Goal: Task Accomplishment & Management: Complete application form

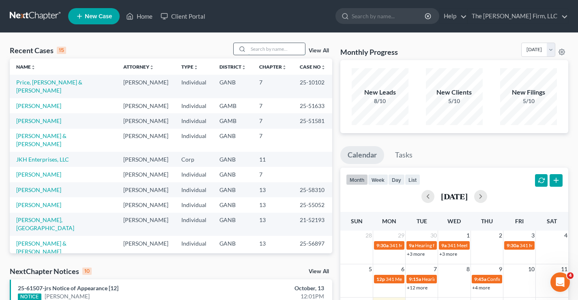
click at [273, 49] on input "search" at bounding box center [276, 49] width 57 height 12
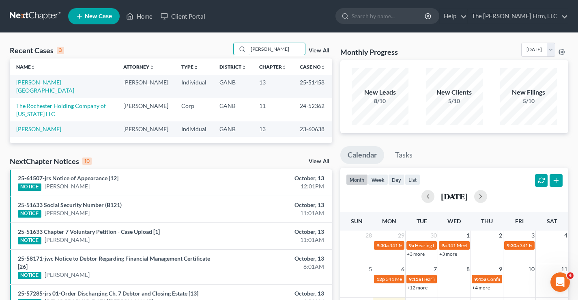
type input "hester"
drag, startPoint x: 300, startPoint y: 82, endPoint x: 324, endPoint y: 84, distance: 24.0
click at [324, 84] on td "25-51458" at bounding box center [312, 86] width 39 height 23
copy td "25-51458"
click at [32, 84] on link "[PERSON_NAME][GEOGRAPHIC_DATA]" at bounding box center [45, 86] width 58 height 15
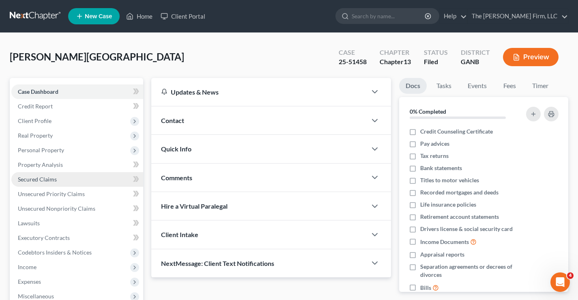
drag, startPoint x: 25, startPoint y: 178, endPoint x: 33, endPoint y: 168, distance: 12.7
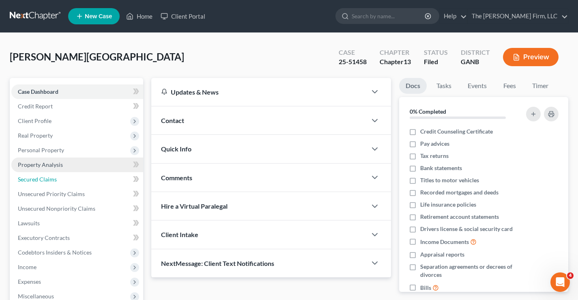
click at [25, 178] on span "Secured Claims" at bounding box center [37, 179] width 39 height 7
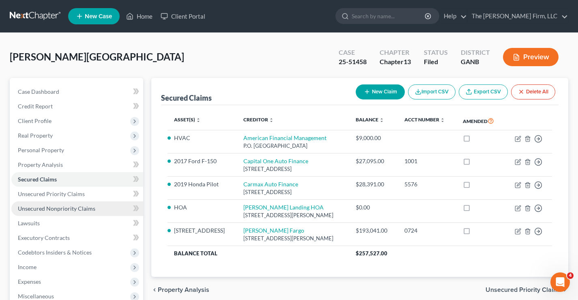
scroll to position [146, 0]
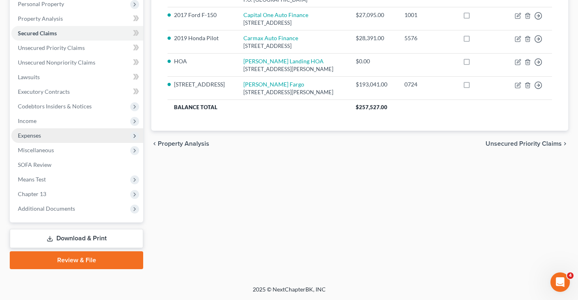
click at [22, 136] on span "Expenses" at bounding box center [29, 135] width 23 height 7
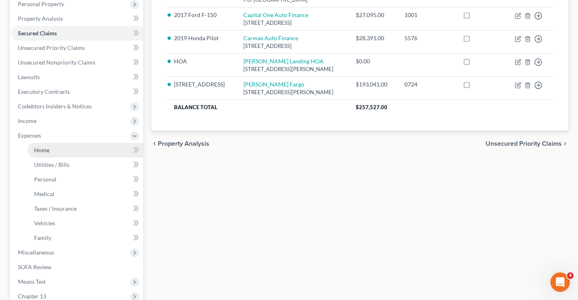
click at [41, 147] on span "Home" at bounding box center [41, 149] width 15 height 7
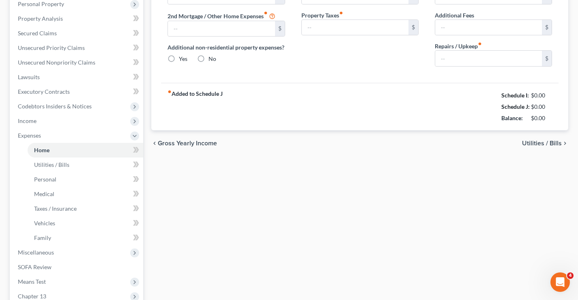
type input "1,446.00"
type input "0.00"
radio input "true"
type input "0.00"
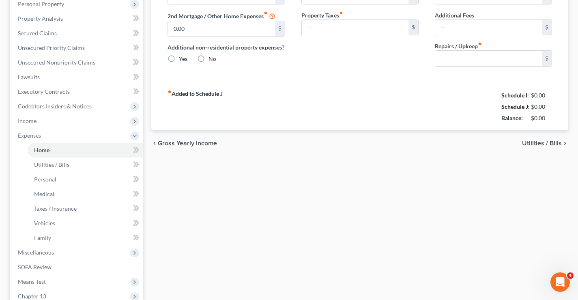
type input "25.00"
type input "0.00"
type input "100.00"
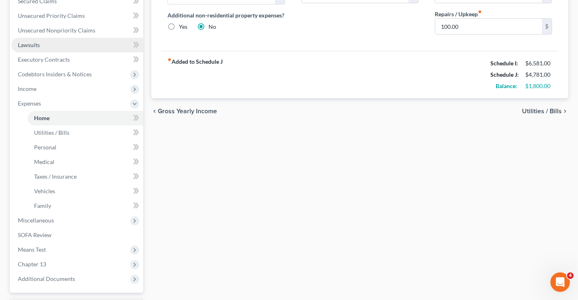
scroll to position [243, 0]
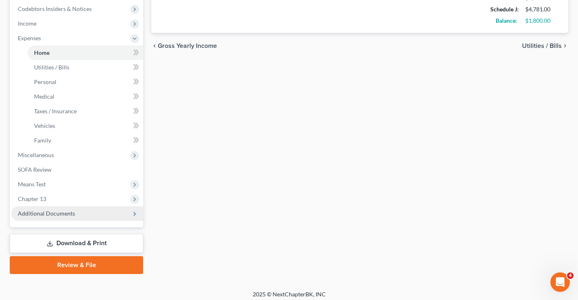
click at [48, 213] on span "Additional Documents" at bounding box center [46, 213] width 57 height 7
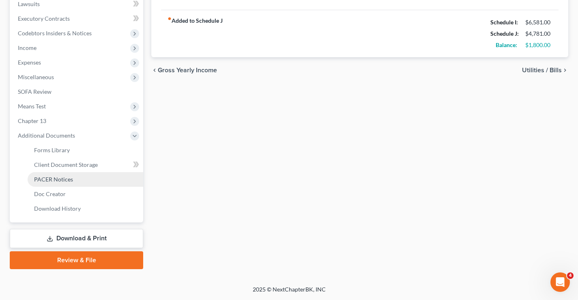
scroll to position [219, 0]
click at [55, 179] on span "PACER Notices" at bounding box center [53, 179] width 39 height 7
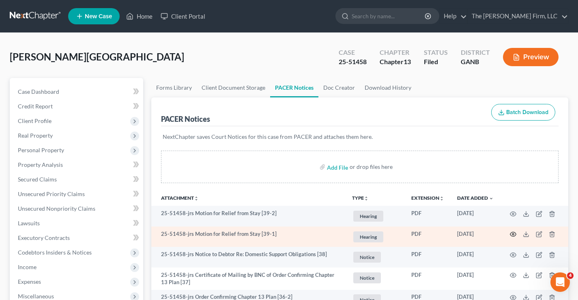
click at [512, 234] on icon "button" at bounding box center [513, 234] width 6 height 6
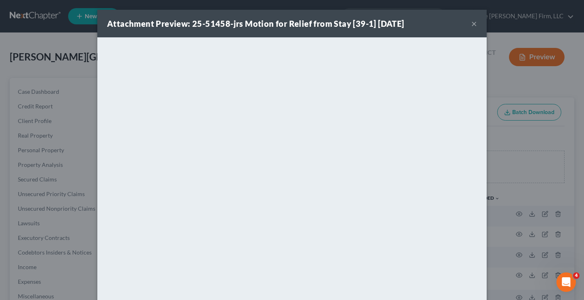
click at [471, 24] on button "×" at bounding box center [474, 24] width 6 height 10
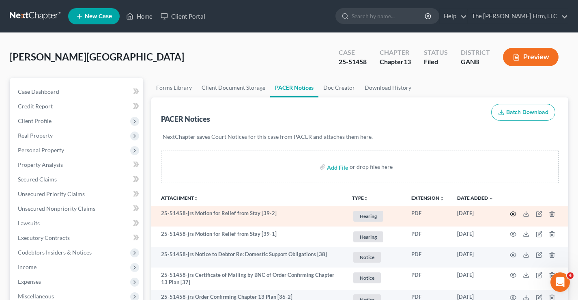
click at [513, 213] on icon "button" at bounding box center [513, 213] width 6 height 6
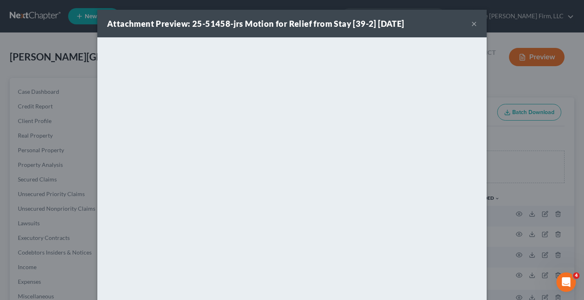
click at [471, 23] on button "×" at bounding box center [474, 24] width 6 height 10
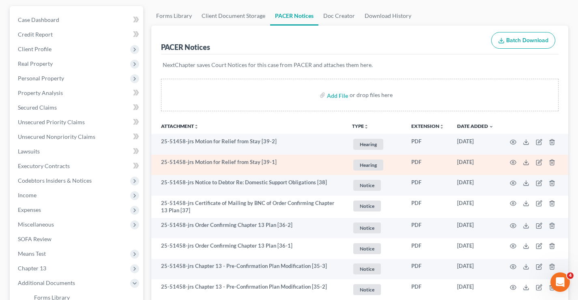
scroll to position [81, 0]
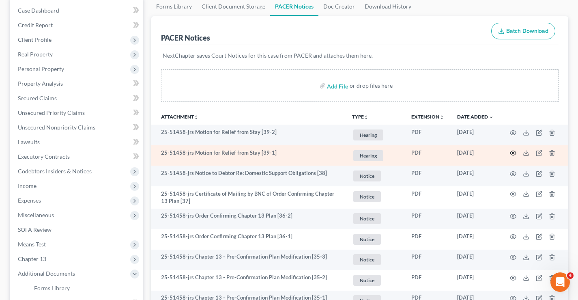
click at [510, 152] on icon "button" at bounding box center [513, 153] width 6 height 4
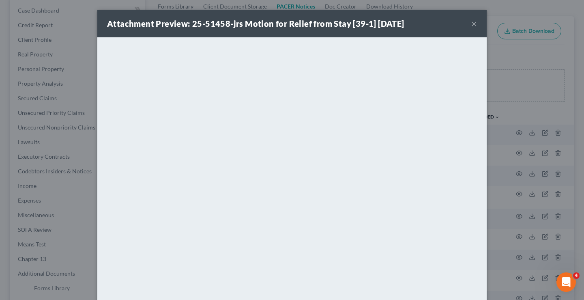
click at [471, 23] on button "×" at bounding box center [474, 24] width 6 height 10
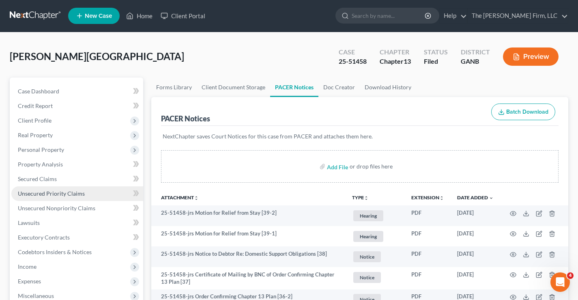
scroll to position [0, 0]
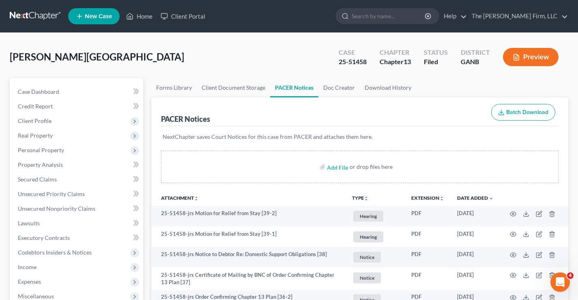
click at [36, 15] on link at bounding box center [36, 16] width 52 height 15
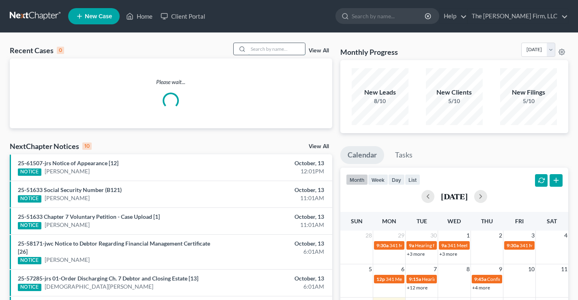
click at [258, 50] on input "search" at bounding box center [276, 49] width 57 height 12
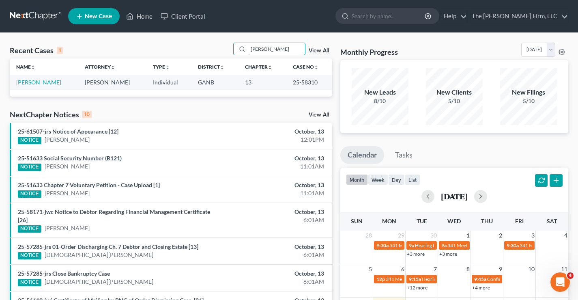
type input "mccune"
click at [53, 81] on link "[PERSON_NAME]" at bounding box center [38, 82] width 45 height 7
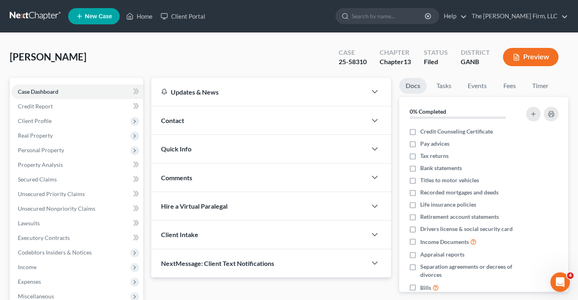
scroll to position [146, 0]
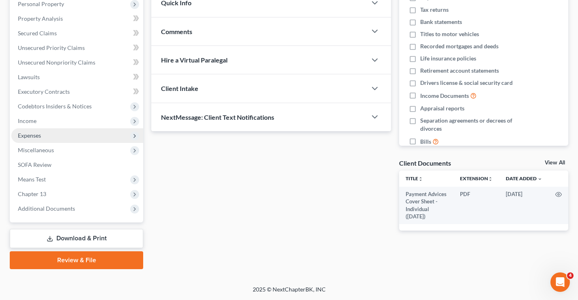
click at [22, 136] on span "Expenses" at bounding box center [29, 135] width 23 height 7
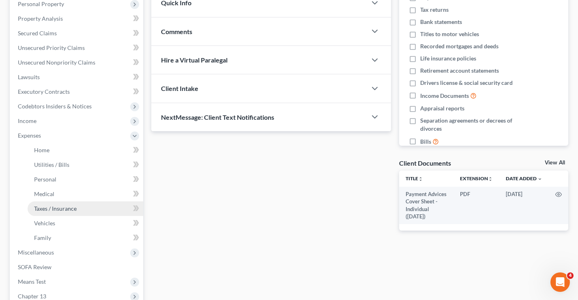
click at [36, 206] on span "Taxes / Insurance" at bounding box center [55, 208] width 43 height 7
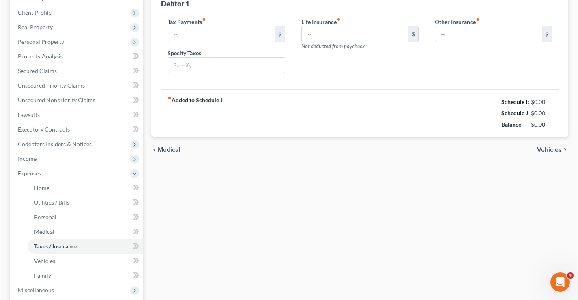
type input "20.00"
type input "SETE"
type input "0.00"
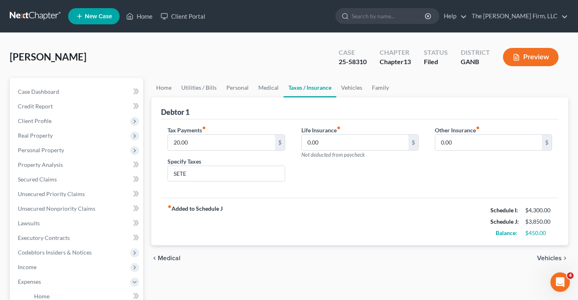
click at [177, 58] on div "McCune, Latosha Upgraded Case 25-58310 Chapter Chapter 13 Status Filed District…" at bounding box center [289, 60] width 558 height 35
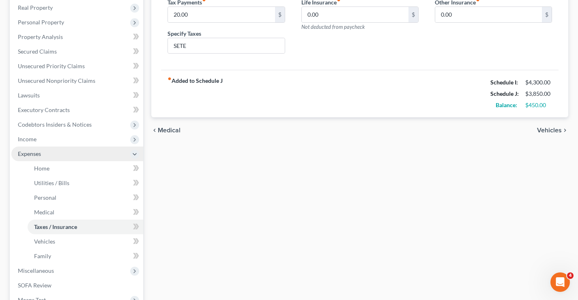
scroll to position [167, 0]
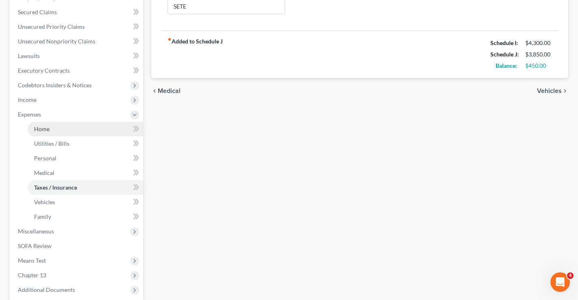
drag, startPoint x: 40, startPoint y: 128, endPoint x: 50, endPoint y: 123, distance: 11.6
click at [39, 128] on span "Home" at bounding box center [41, 128] width 15 height 7
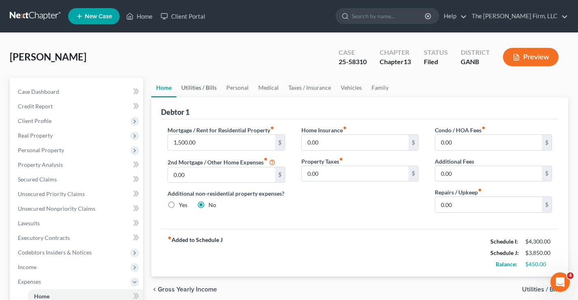
click at [197, 88] on link "Utilities / Bills" at bounding box center [198, 87] width 45 height 19
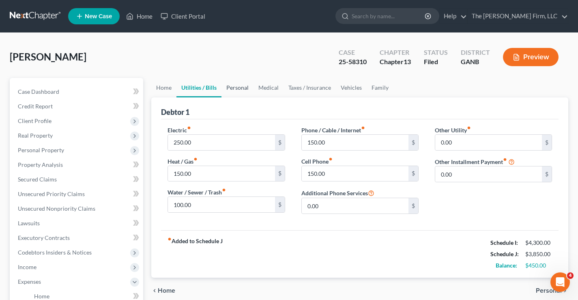
click at [240, 90] on link "Personal" at bounding box center [237, 87] width 32 height 19
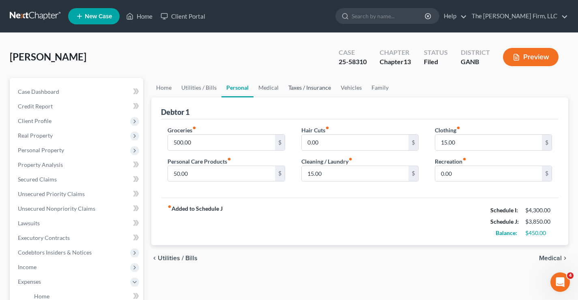
click at [307, 87] on link "Taxes / Insurance" at bounding box center [309, 87] width 52 height 19
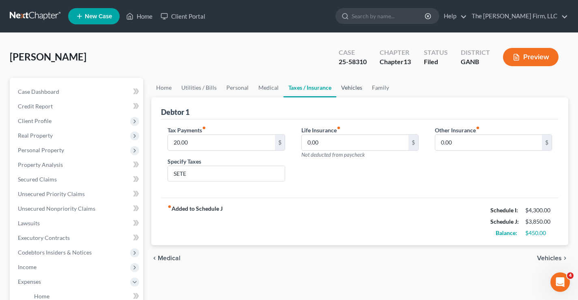
click at [341, 89] on link "Vehicles" at bounding box center [351, 87] width 31 height 19
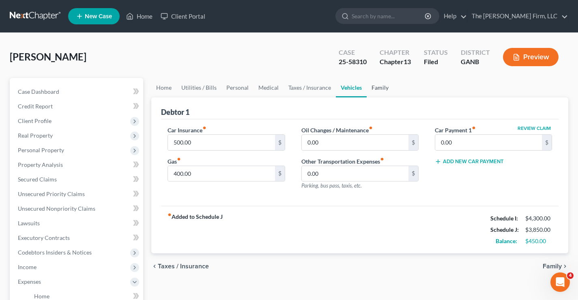
click at [380, 90] on link "Family" at bounding box center [380, 87] width 27 height 19
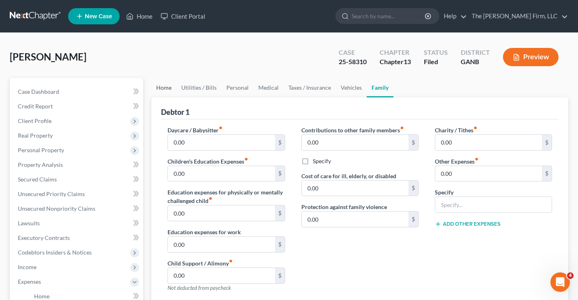
click at [156, 88] on link "Home" at bounding box center [163, 87] width 25 height 19
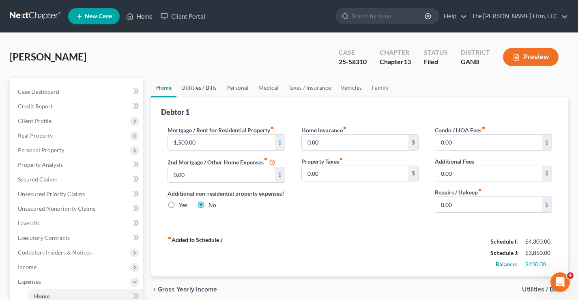
click at [207, 86] on link "Utilities / Bills" at bounding box center [198, 87] width 45 height 19
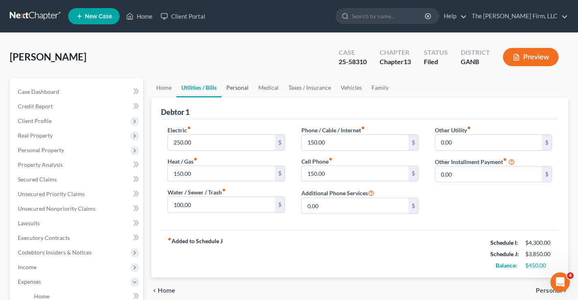
click at [233, 90] on link "Personal" at bounding box center [237, 87] width 32 height 19
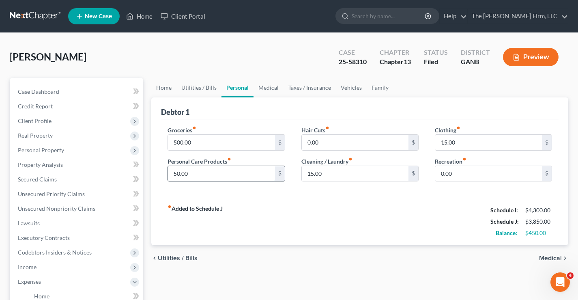
click at [197, 174] on input "50.00" at bounding box center [221, 173] width 107 height 15
click at [271, 89] on link "Medical" at bounding box center [268, 87] width 30 height 19
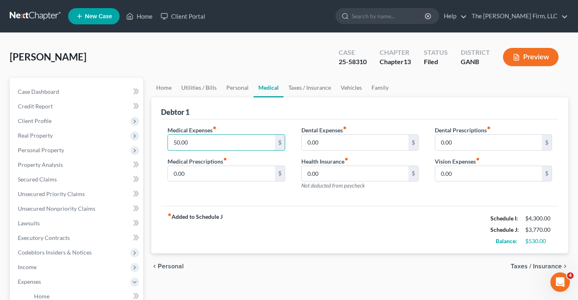
drag, startPoint x: 202, startPoint y: 144, endPoint x: 196, endPoint y: 133, distance: 12.7
click at [202, 144] on input "50.00" at bounding box center [221, 142] width 107 height 15
click at [307, 88] on link "Taxes / Insurance" at bounding box center [309, 87] width 52 height 19
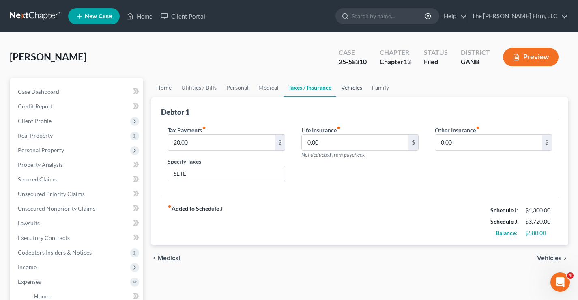
click at [354, 88] on link "Vehicles" at bounding box center [351, 87] width 31 height 19
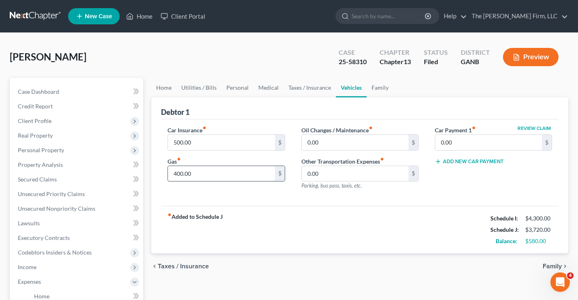
click at [203, 173] on input "400.00" at bounding box center [221, 173] width 107 height 15
click at [281, 228] on div "fiber_manual_record Added to Schedule J Schedule I: $4,300.00 Schedule J: $3,70…" at bounding box center [359, 229] width 397 height 47
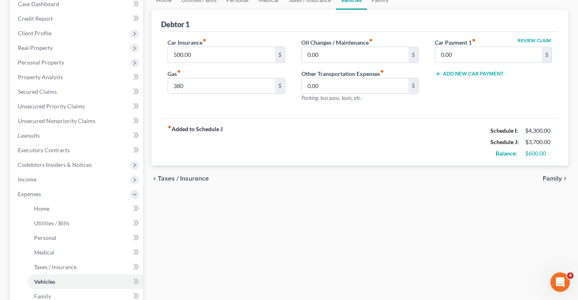
scroll to position [162, 0]
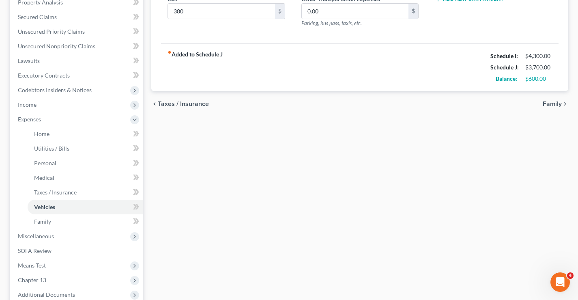
drag, startPoint x: 327, startPoint y: 149, endPoint x: 584, endPoint y: 183, distance: 258.5
click at [373, 154] on div "Home Utilities / Bills Personal Medical Taxes / Insurance Vehicles Family Debto…" at bounding box center [359, 135] width 425 height 439
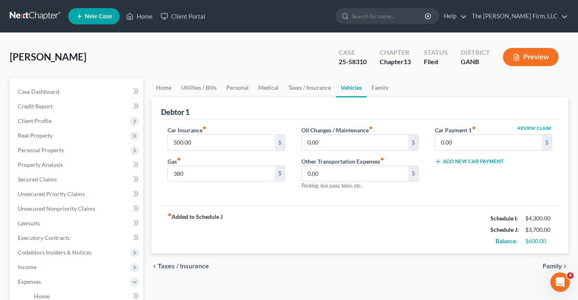
click at [219, 60] on div "McCune, Latosha Upgraded Case 25-58310 Chapter Chapter 13 Status Filed District…" at bounding box center [289, 60] width 558 height 35
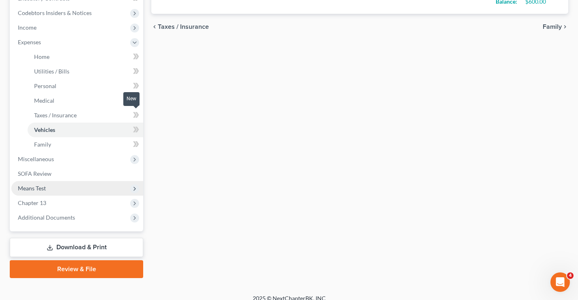
scroll to position [248, 0]
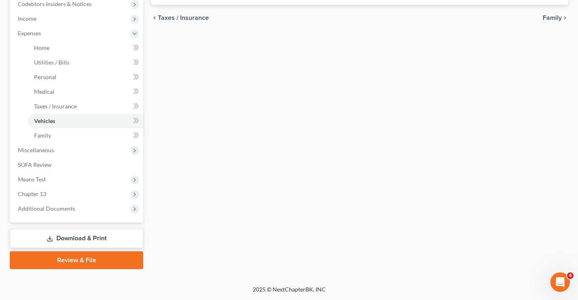
click at [82, 242] on link "Download & Print" at bounding box center [76, 238] width 133 height 19
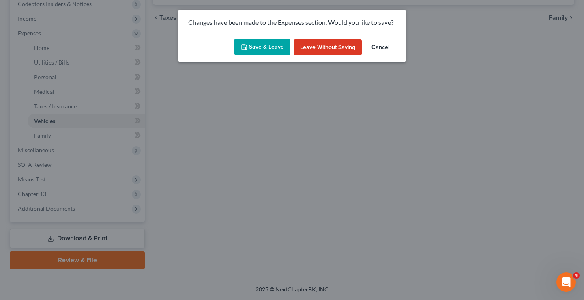
click at [260, 47] on button "Save & Leave" at bounding box center [262, 47] width 56 height 17
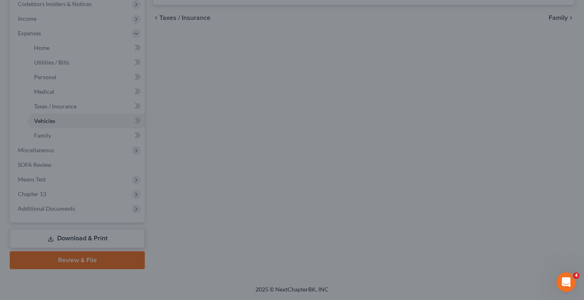
type input "380.00"
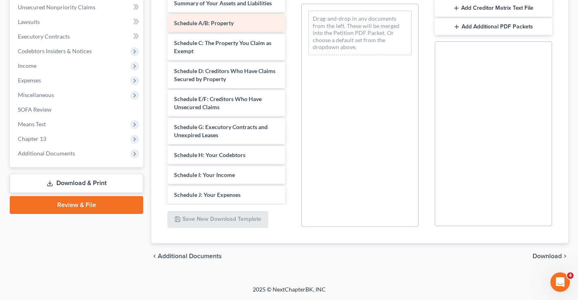
scroll to position [122, 0]
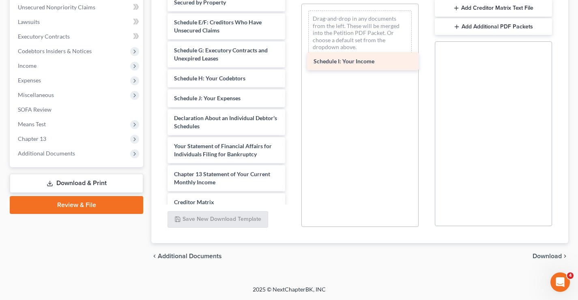
drag, startPoint x: 204, startPoint y: 98, endPoint x: 343, endPoint y: 44, distance: 148.3
click at [291, 45] on div "Schedule I: Your Income Payment Advices Cover Sheet - Individual (07/25/2025) V…" at bounding box center [226, 70] width 130 height 417
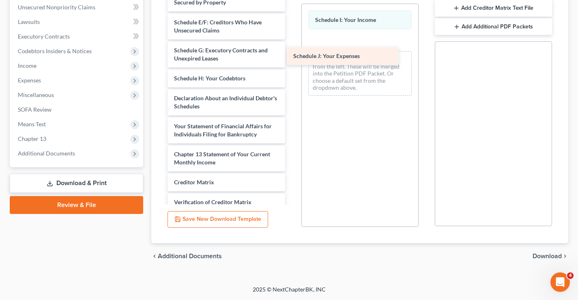
drag, startPoint x: 219, startPoint y: 99, endPoint x: 338, endPoint y: 57, distance: 126.1
click at [291, 57] on div "Schedule J: Your Expenses Payment Advices Cover Sheet - Individual (07/25/2025)…" at bounding box center [226, 60] width 130 height 397
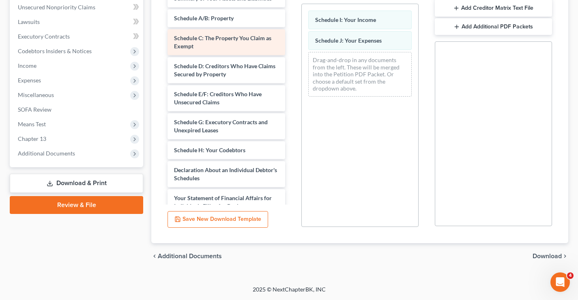
scroll to position [0, 0]
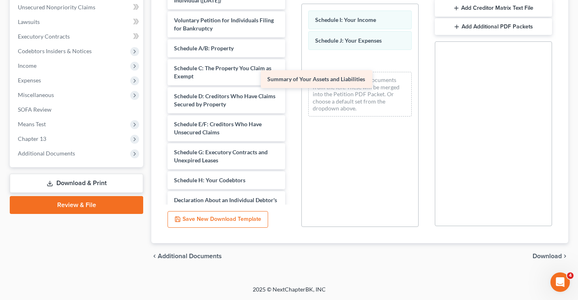
drag, startPoint x: 227, startPoint y: 46, endPoint x: 320, endPoint y: 77, distance: 98.2
click at [291, 77] on div "Summary of Your Assets and Liabilities Payment Advices Cover Sheet - Individual…" at bounding box center [226, 171] width 130 height 377
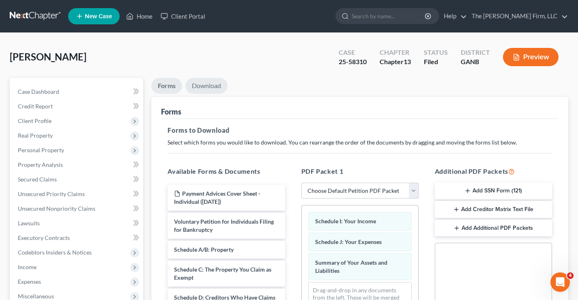
click at [208, 89] on link "Download" at bounding box center [206, 86] width 42 height 16
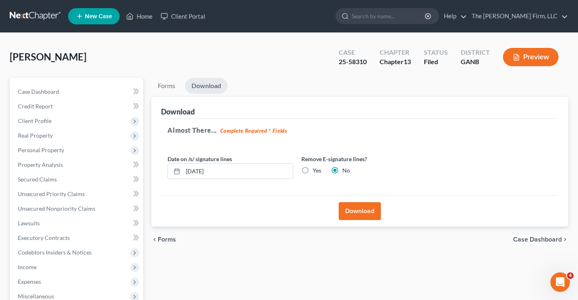
click at [360, 211] on button "Download" at bounding box center [360, 211] width 42 height 18
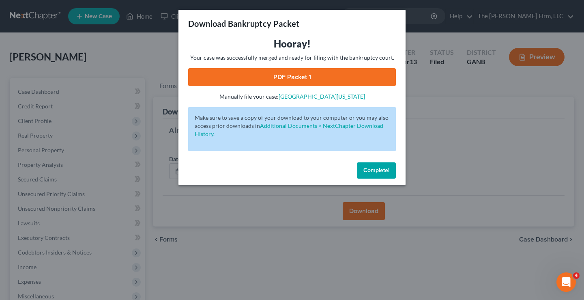
click at [309, 76] on link "PDF Packet 1" at bounding box center [292, 77] width 208 height 18
click at [387, 169] on span "Complete!" at bounding box center [376, 170] width 26 height 7
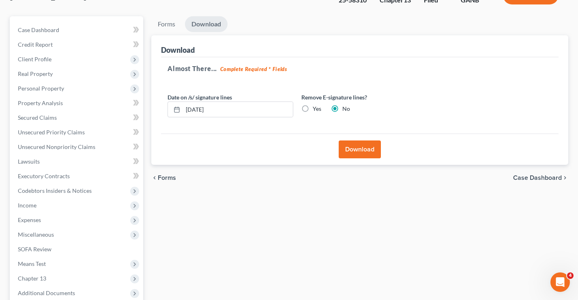
scroll to position [146, 0]
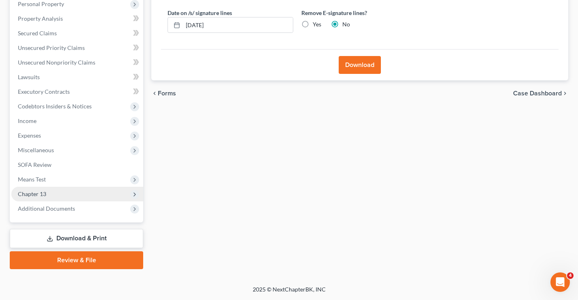
click at [41, 196] on span "Chapter 13" at bounding box center [32, 193] width 28 height 7
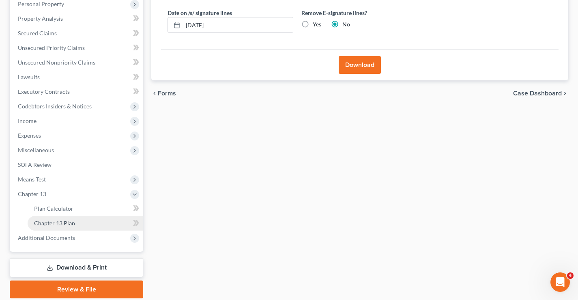
click at [47, 223] on span "Chapter 13 Plan" at bounding box center [54, 222] width 41 height 7
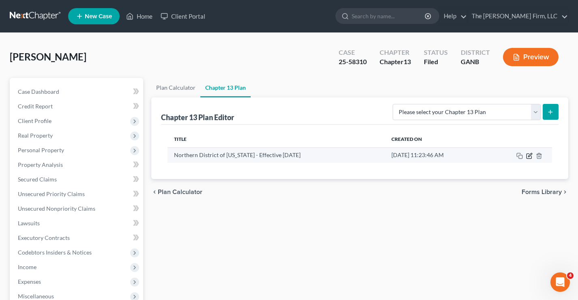
click at [529, 155] on icon "button" at bounding box center [529, 155] width 6 height 6
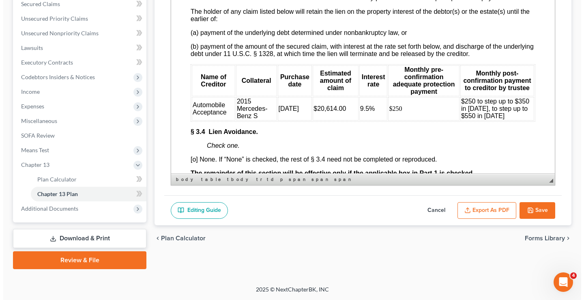
scroll to position [1840, 0]
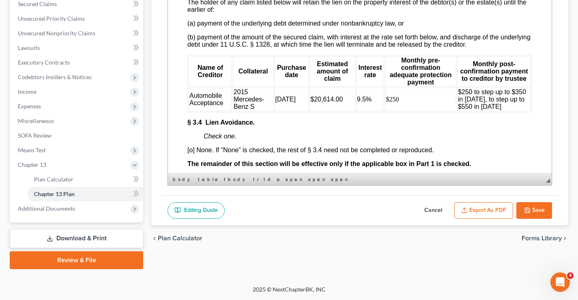
click at [492, 212] on button "Export as PDF" at bounding box center [483, 210] width 59 height 17
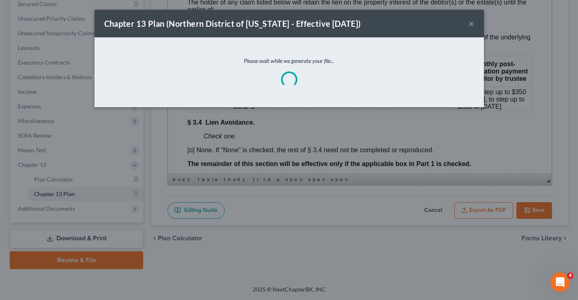
scroll to position [1818, 0]
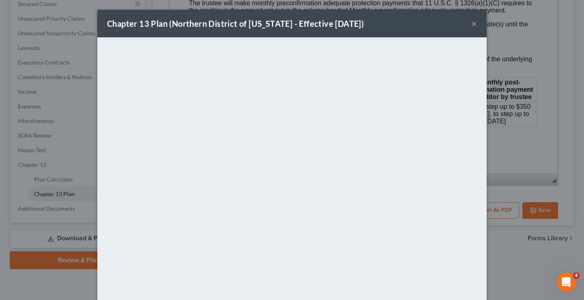
click at [471, 23] on button "×" at bounding box center [474, 24] width 6 height 10
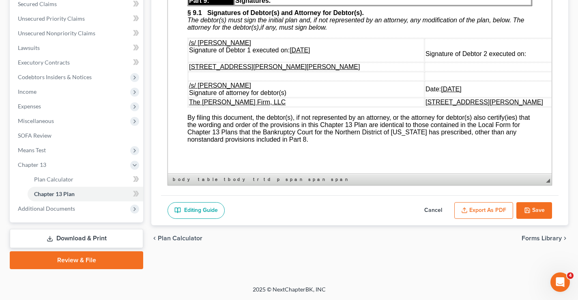
scroll to position [3502, 0]
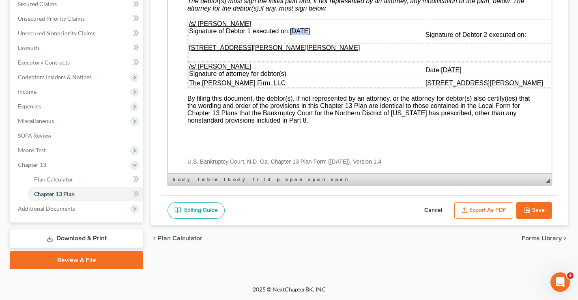
drag, startPoint x: 304, startPoint y: 92, endPoint x: 290, endPoint y: 92, distance: 13.8
click at [290, 34] on u "07/25/2025" at bounding box center [300, 31] width 20 height 7
drag, startPoint x: 413, startPoint y: 131, endPoint x: 399, endPoint y: 132, distance: 14.6
click at [441, 73] on u "07/25/2025" at bounding box center [451, 70] width 20 height 7
click at [533, 207] on button "Save" at bounding box center [534, 210] width 36 height 17
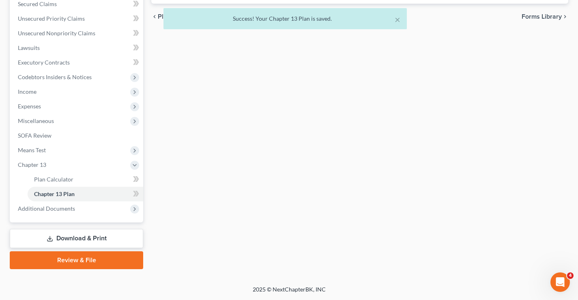
scroll to position [13, 0]
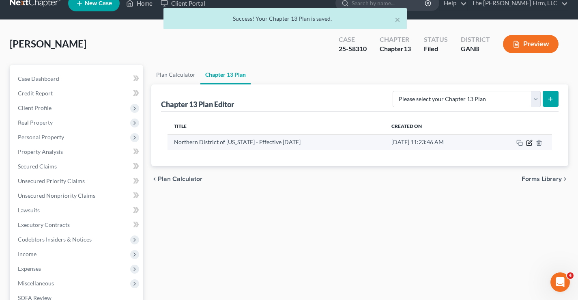
click at [529, 145] on icon "button" at bounding box center [529, 143] width 6 height 6
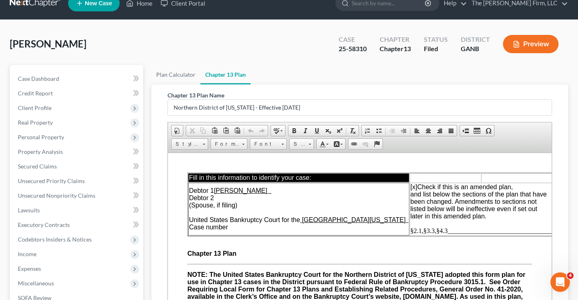
scroll to position [175, 0]
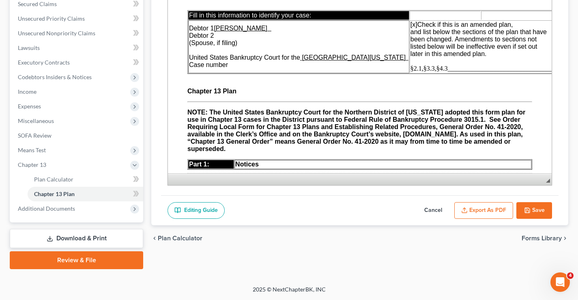
click at [473, 207] on button "Export as PDF" at bounding box center [483, 210] width 59 height 17
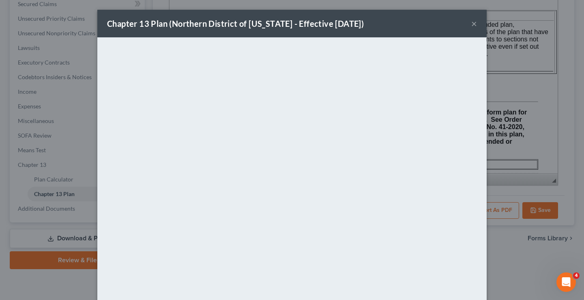
click at [471, 24] on button "×" at bounding box center [474, 24] width 6 height 10
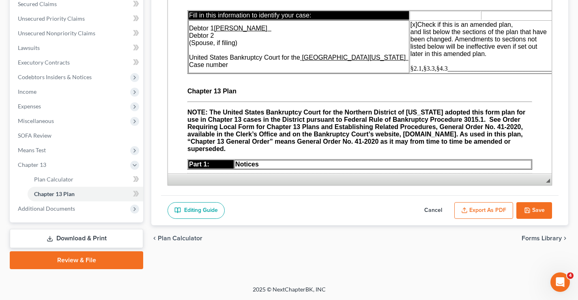
click at [538, 208] on button "Save" at bounding box center [534, 210] width 36 height 17
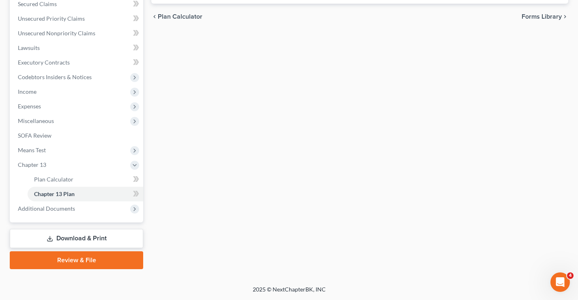
scroll to position [0, 0]
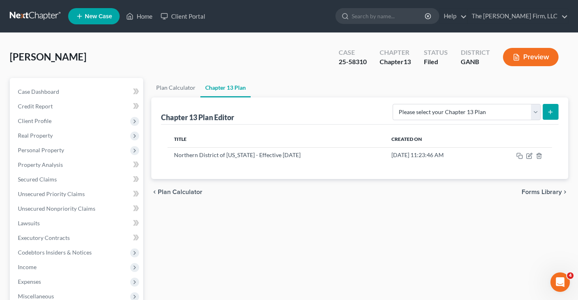
click at [35, 18] on link at bounding box center [36, 16] width 52 height 15
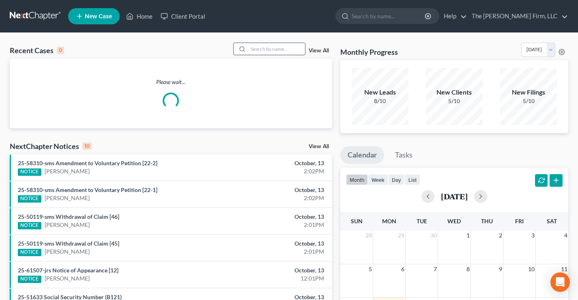
click at [271, 44] on input "search" at bounding box center [276, 49] width 57 height 12
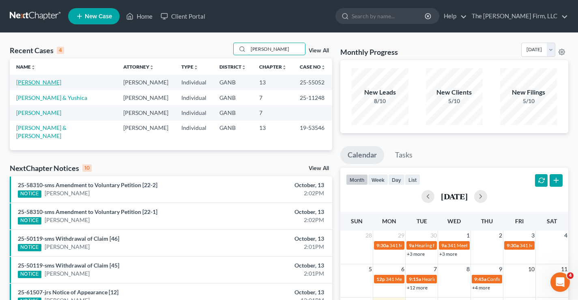
type input "[PERSON_NAME]"
click at [42, 82] on link "[PERSON_NAME]" at bounding box center [38, 82] width 45 height 7
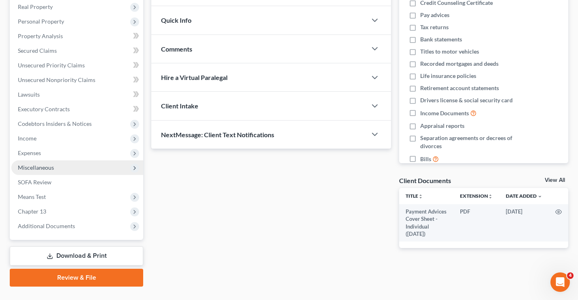
scroll to position [146, 0]
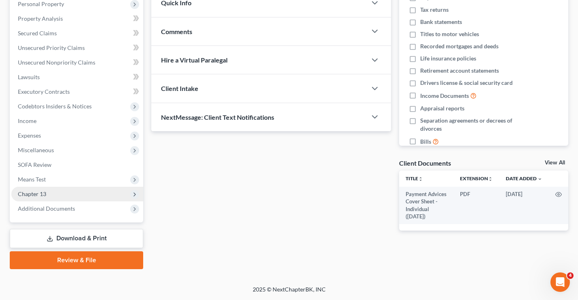
click at [34, 193] on span "Chapter 13" at bounding box center [32, 193] width 28 height 7
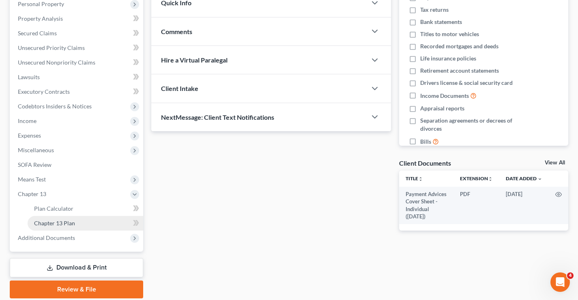
click at [48, 222] on span "Chapter 13 Plan" at bounding box center [54, 222] width 41 height 7
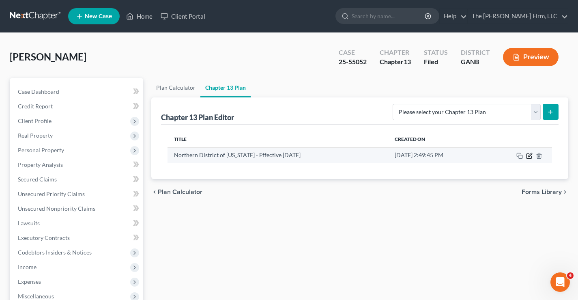
click at [530, 155] on icon "button" at bounding box center [529, 155] width 6 height 6
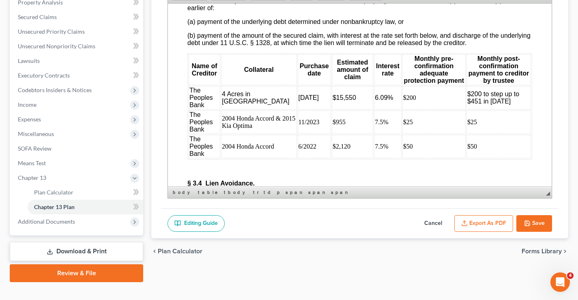
scroll to position [1555, 0]
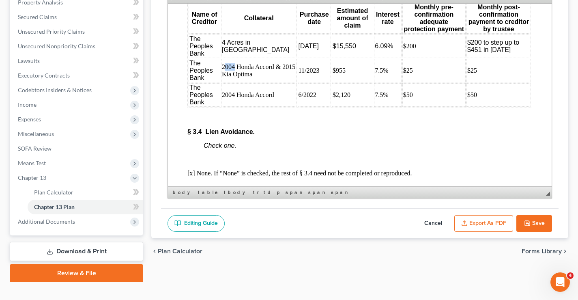
drag, startPoint x: 225, startPoint y: 84, endPoint x: 236, endPoint y: 85, distance: 11.4
click at [236, 82] on td "2004 Honda Accord & 2015 Kia Optima" at bounding box center [259, 70] width 76 height 24
click at [227, 82] on td "2004 Honda Accord & 2015 Kia Optima" at bounding box center [259, 70] width 76 height 24
click at [241, 106] on td "2004 Honda Accord" at bounding box center [259, 95] width 76 height 24
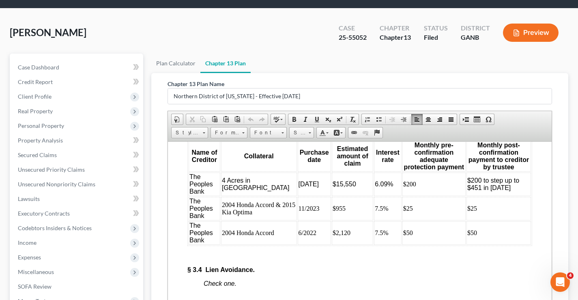
scroll to position [0, 0]
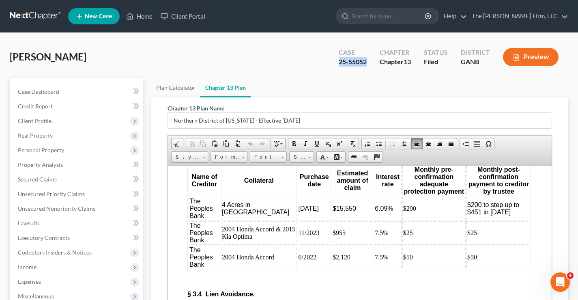
drag, startPoint x: 338, startPoint y: 61, endPoint x: 371, endPoint y: 60, distance: 33.7
click at [371, 60] on div "Case 25-55052" at bounding box center [352, 58] width 41 height 24
copy div "25-55052"
click at [36, 13] on link at bounding box center [36, 16] width 52 height 15
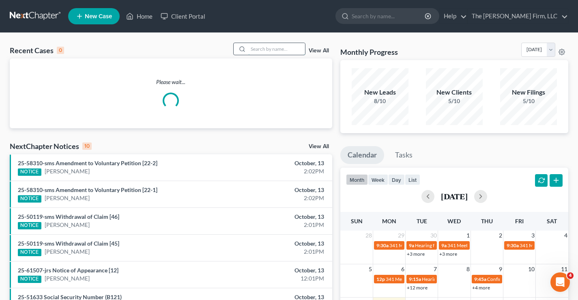
click at [273, 47] on input "search" at bounding box center [276, 49] width 57 height 12
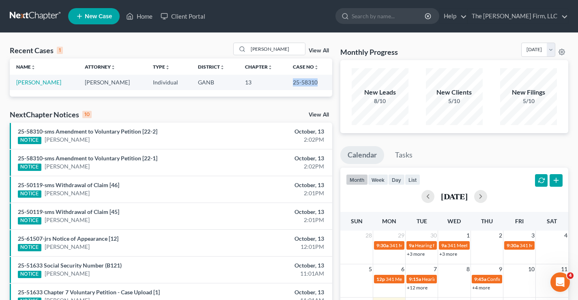
drag, startPoint x: 292, startPoint y: 83, endPoint x: 315, endPoint y: 82, distance: 23.5
click at [315, 82] on td "25-58310" at bounding box center [309, 82] width 46 height 15
copy td "25-58310"
drag, startPoint x: 276, startPoint y: 50, endPoint x: 202, endPoint y: 50, distance: 73.8
click at [202, 50] on div "Recent Cases 1 mccune View All" at bounding box center [171, 51] width 322 height 16
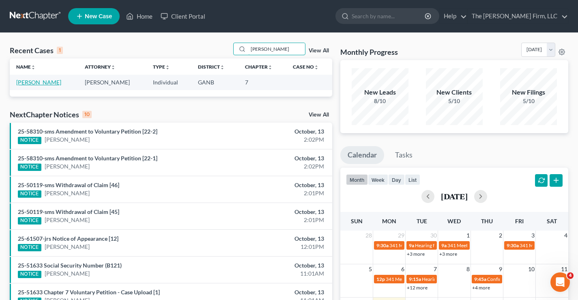
type input "ross"
click at [40, 85] on link "Ross, Antoinette" at bounding box center [38, 82] width 45 height 7
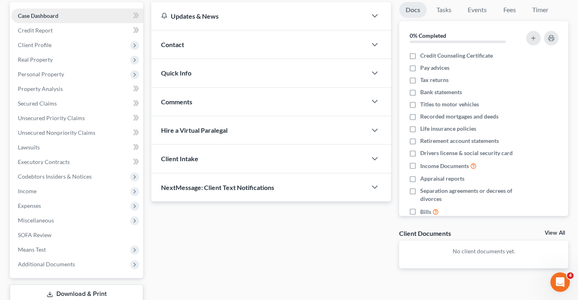
scroll to position [131, 0]
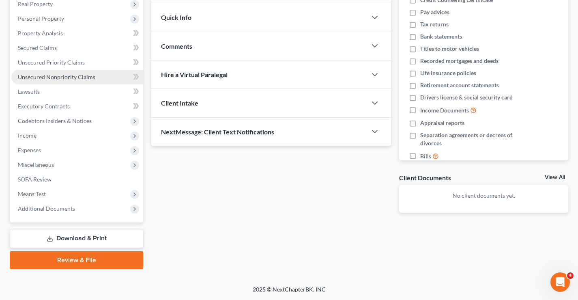
click at [51, 77] on span "Unsecured Nonpriority Claims" at bounding box center [56, 76] width 77 height 7
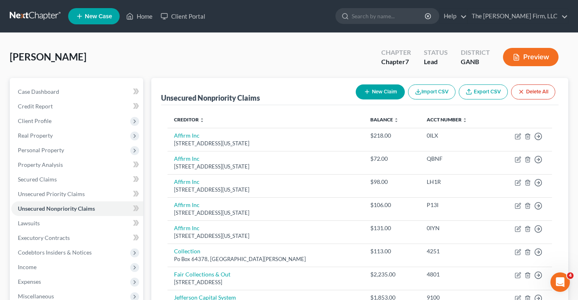
click at [390, 92] on button "New Claim" at bounding box center [380, 91] width 49 height 15
select select "0"
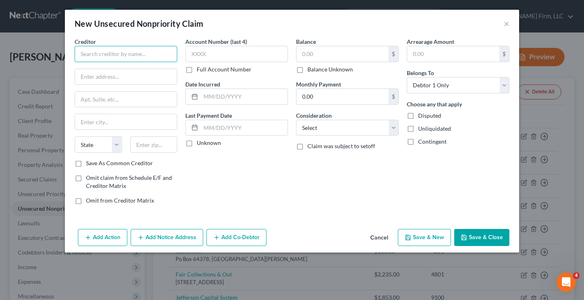
click at [94, 56] on input "text" at bounding box center [126, 54] width 103 height 16
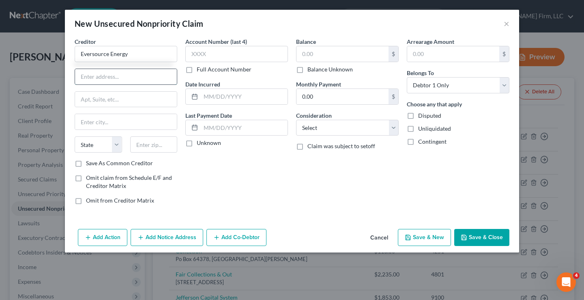
click at [84, 76] on input "text" at bounding box center [126, 76] width 102 height 15
type input "Eversource Energy"
paste input "P.O. Box 56007"
type input "P.O. Box 56007"
click at [143, 147] on input "text" at bounding box center [153, 144] width 47 height 16
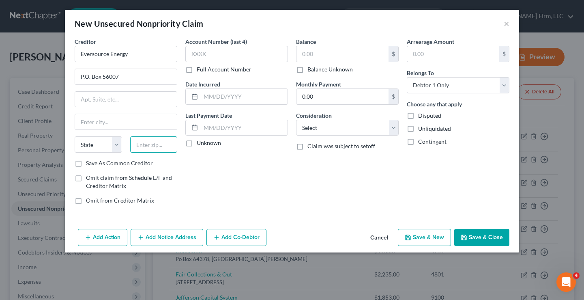
paste input "02205"
type input "02205"
type input "Boston"
select select "22"
click at [86, 163] on label "Save As Common Creditor" at bounding box center [119, 163] width 67 height 8
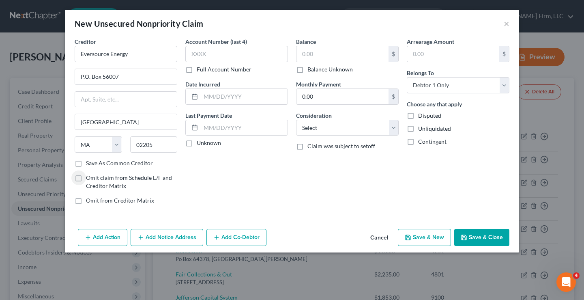
click at [89, 163] on input "Save As Common Creditor" at bounding box center [91, 161] width 5 height 5
checkbox input "true"
click at [308, 54] on input "text" at bounding box center [342, 53] width 92 height 15
type input "300"
drag, startPoint x: 352, startPoint y: 192, endPoint x: 380, endPoint y: 195, distance: 28.5
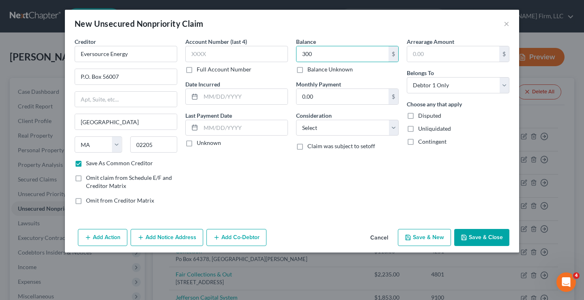
click at [355, 193] on div "Balance 300.00 $ Balance Unknown Balance Undetermined 300 $ Balance Unknown Mon…" at bounding box center [347, 124] width 111 height 174
click at [479, 236] on button "Save & Close" at bounding box center [481, 237] width 55 height 17
checkbox input "false"
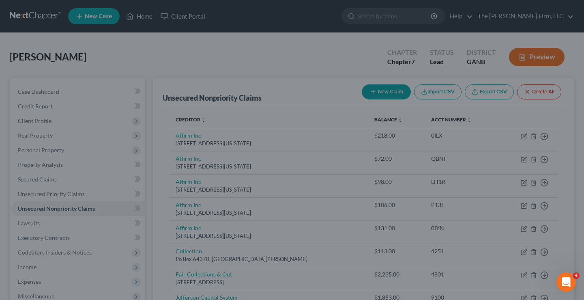
type input "300.00"
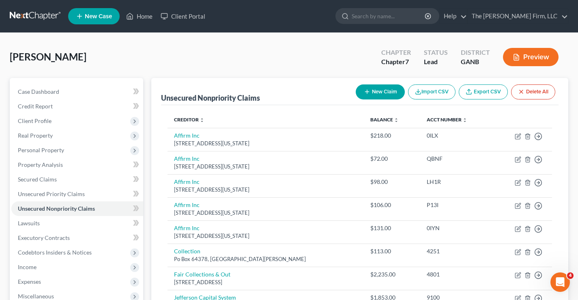
click at [379, 100] on div "New Claim Import CSV Export CSV Delete All" at bounding box center [455, 91] width 206 height 21
click at [379, 92] on button "New Claim" at bounding box center [380, 91] width 49 height 15
select select "0"
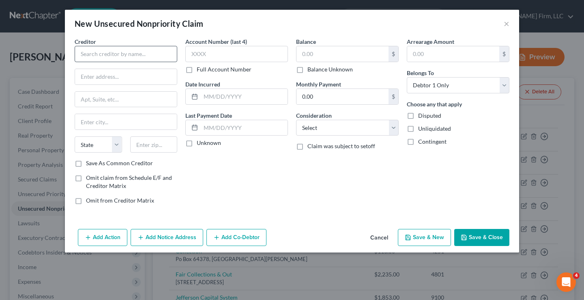
click at [85, 46] on div "Creditor *" at bounding box center [126, 49] width 103 height 25
click at [90, 55] on input "text" at bounding box center [126, 54] width 103 height 16
click at [101, 56] on input "Allstate" at bounding box center [126, 54] width 103 height 16
type input "Allstate"
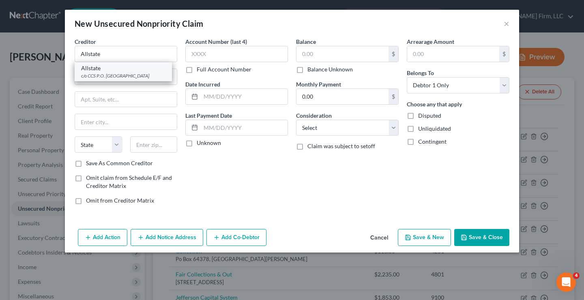
click at [126, 72] on div "c/o CCS P.O. Box 55126, Boston, MA 02205" at bounding box center [123, 75] width 84 height 7
type input "c/o CCS"
type input "P.O. Box 55126"
type input "Boston"
select select "22"
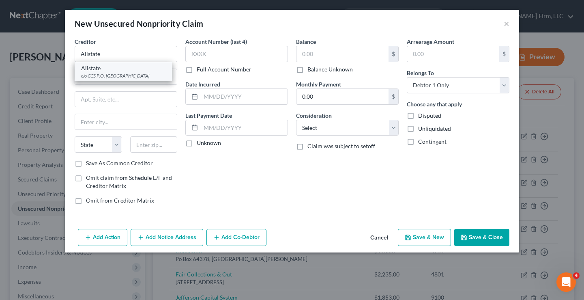
type input "02205"
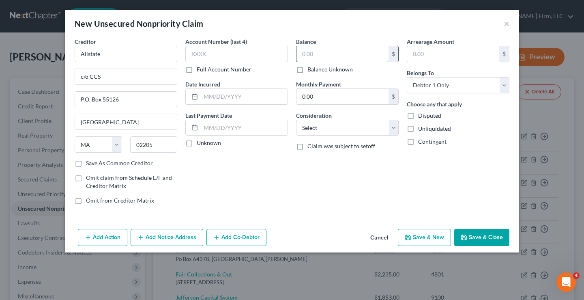
click at [319, 54] on input "text" at bounding box center [342, 53] width 92 height 15
type input "300"
click at [487, 238] on button "Save & Close" at bounding box center [481, 237] width 55 height 17
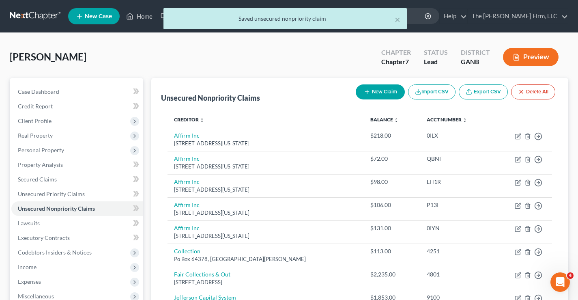
click at [390, 91] on button "New Claim" at bounding box center [380, 91] width 49 height 15
select select "0"
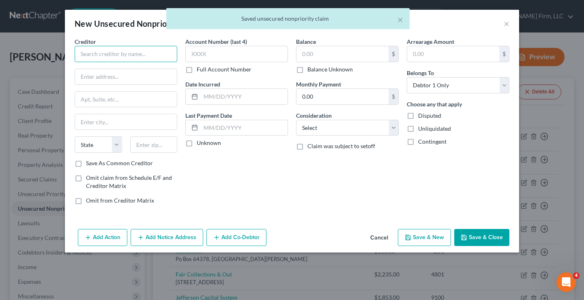
click at [75, 52] on input "text" at bounding box center [126, 54] width 103 height 16
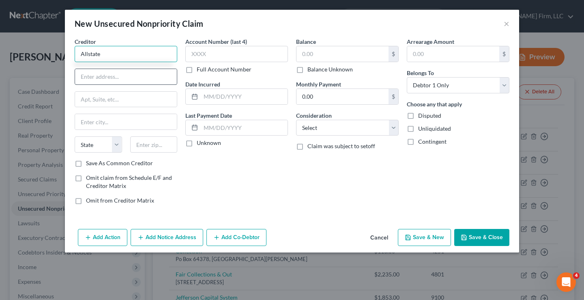
type input "Allstate"
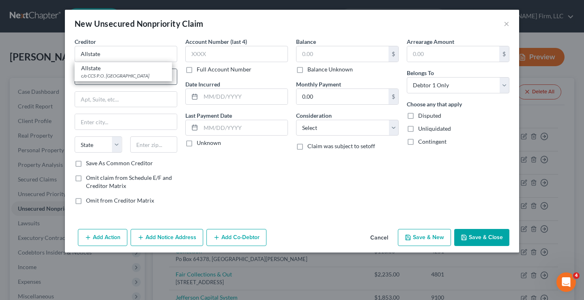
click at [85, 77] on div "c/o CCS P.O. Box 55126, Boston, MA 02205" at bounding box center [123, 75] width 84 height 7
type input "c/o CCS"
type input "P.O. Box 55126"
type input "Boston"
select select "22"
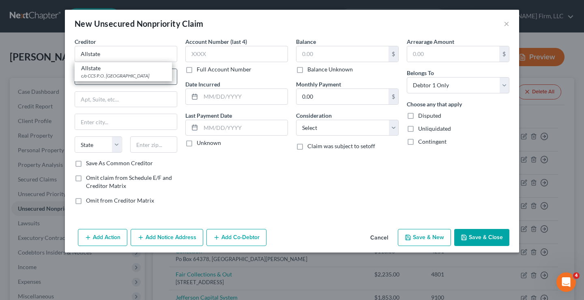
type input "02205"
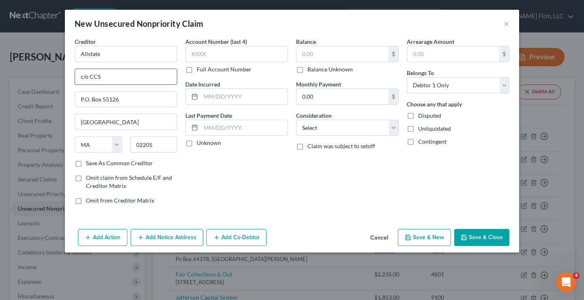
drag, startPoint x: 106, startPoint y: 76, endPoint x: 80, endPoint y: 77, distance: 26.4
click at [38, 75] on div "New Unsecured Nonpriority Claim × Creditor * Allstate c/o CCS P.O. Box 55126 Bo…" at bounding box center [292, 150] width 584 height 300
paste input "3100 Sanders Road"
type input "3100 Sanders Road"
drag, startPoint x: 135, startPoint y: 98, endPoint x: 0, endPoint y: 52, distance: 142.9
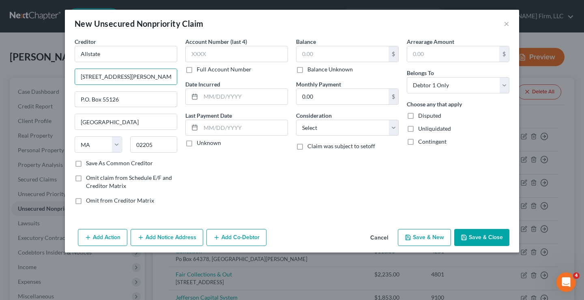
click at [0, 68] on div "New Unsecured Nonpriority Claim × Creditor * Allstate 3100 Sanders Road P.O. Bo…" at bounding box center [292, 150] width 584 height 300
drag, startPoint x: 132, startPoint y: 75, endPoint x: 11, endPoint y: 66, distance: 121.2
click at [6, 66] on div "New Unsecured Nonpriority Claim × Creditor * Allstate 3100 Sanders Road Boston …" at bounding box center [292, 150] width 584 height 300
paste input "1501 N Plano Rd Suite 100"
drag, startPoint x: 124, startPoint y: 77, endPoint x: 152, endPoint y: 77, distance: 28.0
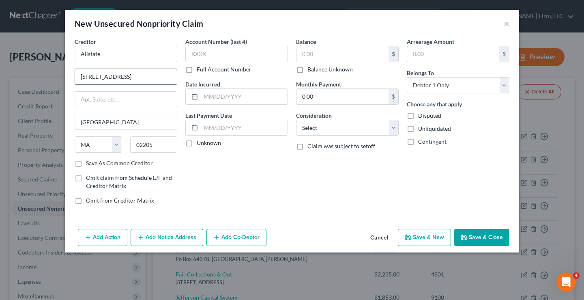
click at [152, 77] on input "1501 N Plano Rd Suite 100" at bounding box center [126, 76] width 102 height 15
type input "1501 N Plano Rd"
click at [84, 99] on input "text" at bounding box center [126, 99] width 102 height 15
paste input "Suite 100"
type input "Suite 100"
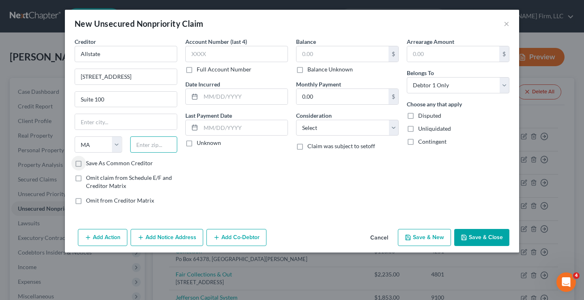
click at [135, 143] on input "text" at bounding box center [153, 144] width 47 height 16
paste input "75081"
type input "75081"
type input "Richardson"
select select "45"
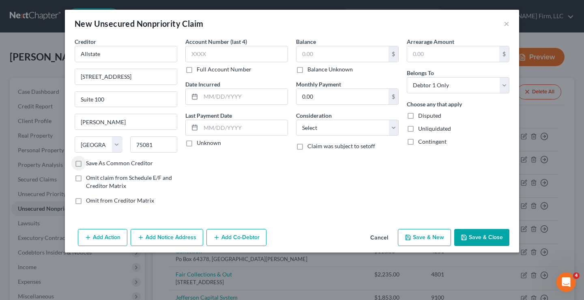
click at [86, 163] on label "Save As Common Creditor" at bounding box center [119, 163] width 67 height 8
click at [89, 163] on input "Save As Common Creditor" at bounding box center [91, 161] width 5 height 5
checkbox input "true"
click at [318, 54] on input "text" at bounding box center [342, 53] width 92 height 15
type input "300"
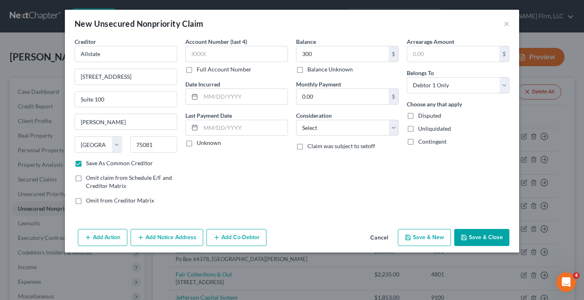
click at [484, 237] on button "Save & Close" at bounding box center [481, 237] width 55 height 17
checkbox input "false"
